Goal: Task Accomplishment & Management: Manage account settings

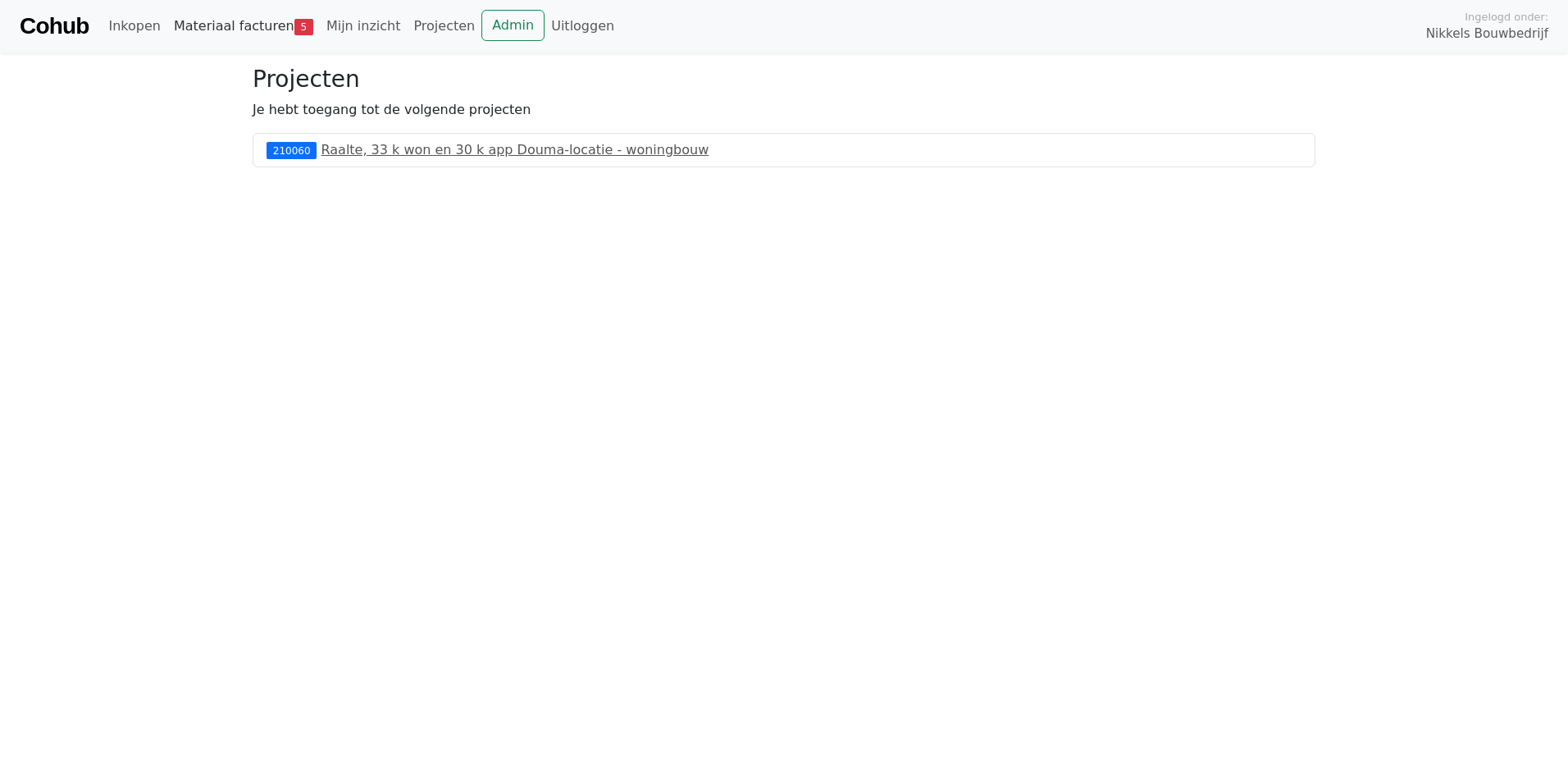
click at [269, 24] on link "Materiaal facturen 5" at bounding box center [243, 26] width 152 height 33
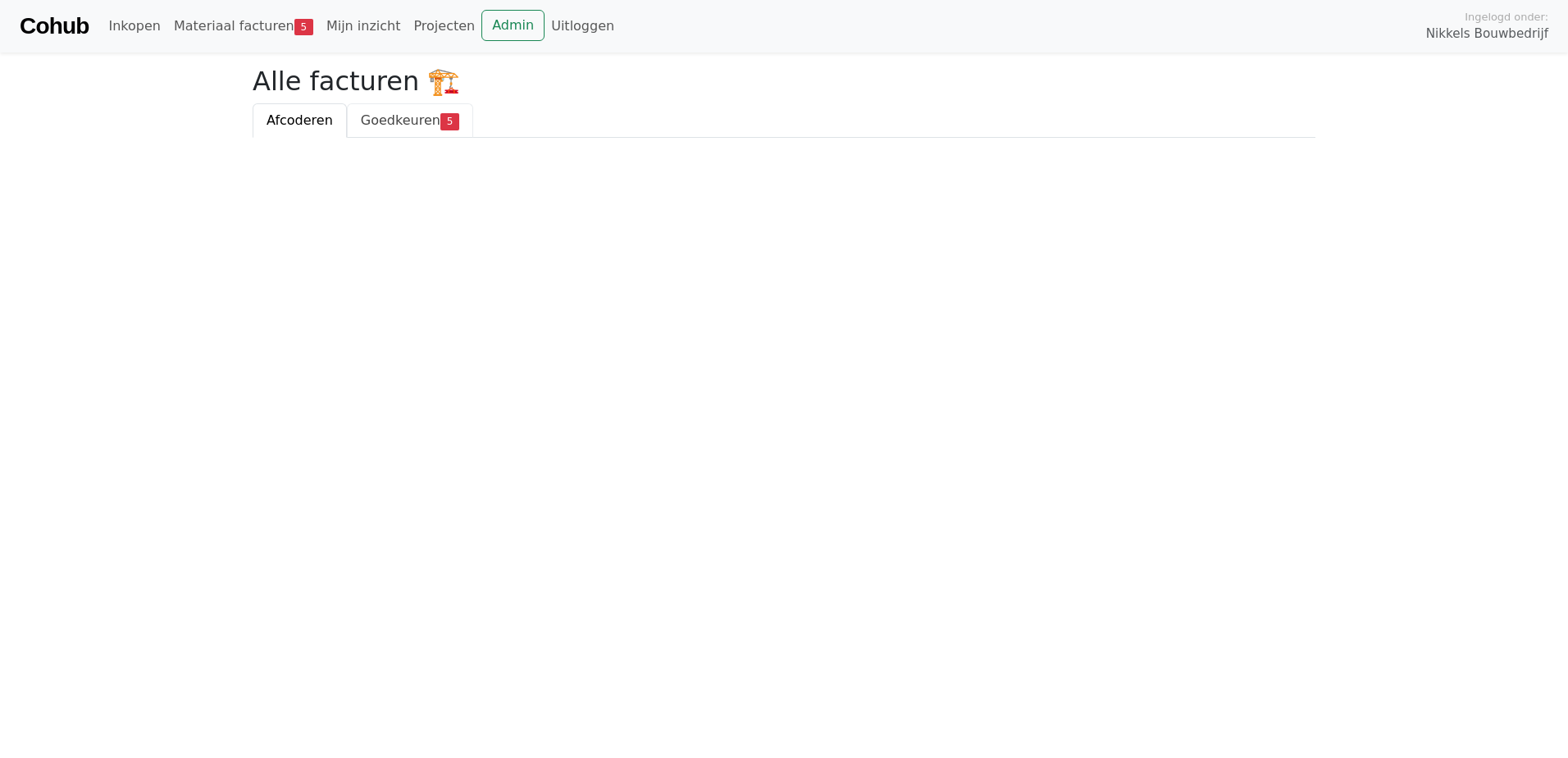
click at [375, 137] on link "Goedkeuren 5" at bounding box center [410, 120] width 127 height 35
